Goal: Navigation & Orientation: Find specific page/section

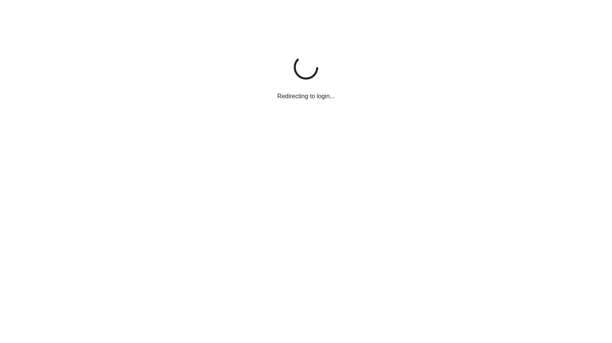
click at [8, 14] on img at bounding box center [8, 14] width 0 height 0
